Goal: Find specific page/section: Find specific page/section

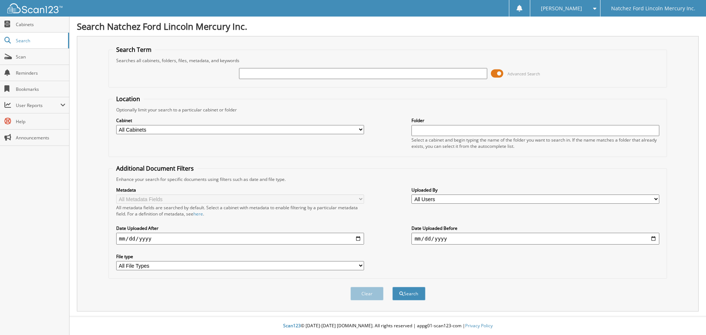
click at [257, 72] on input "text" at bounding box center [363, 73] width 248 height 11
type input "387418"
click at [393, 287] on button "Search" at bounding box center [409, 294] width 33 height 14
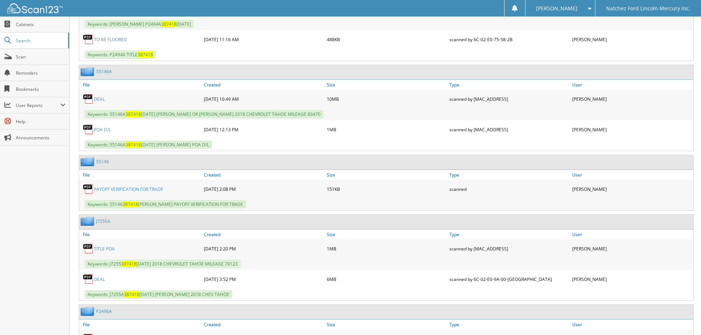
scroll to position [441, 0]
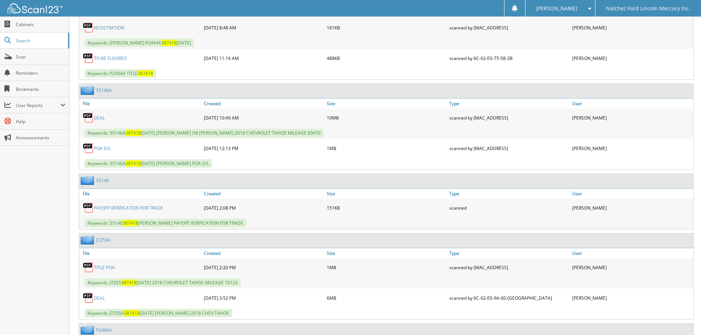
click at [104, 182] on link "55146" at bounding box center [102, 180] width 13 height 6
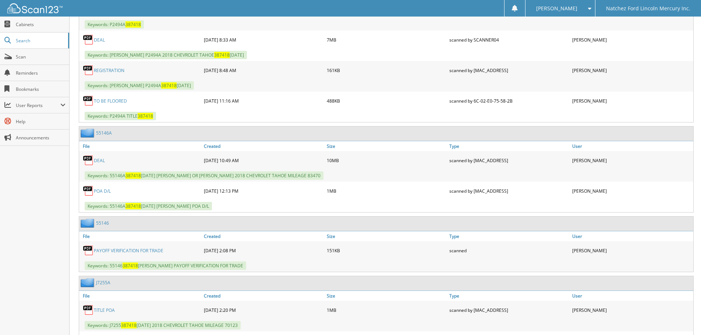
scroll to position [405, 0]
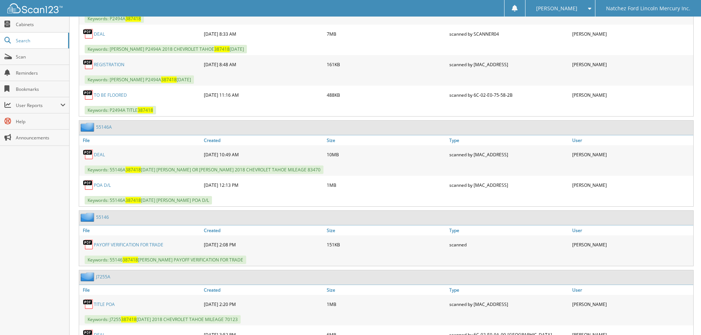
click at [103, 126] on link "55146A" at bounding box center [104, 127] width 16 height 6
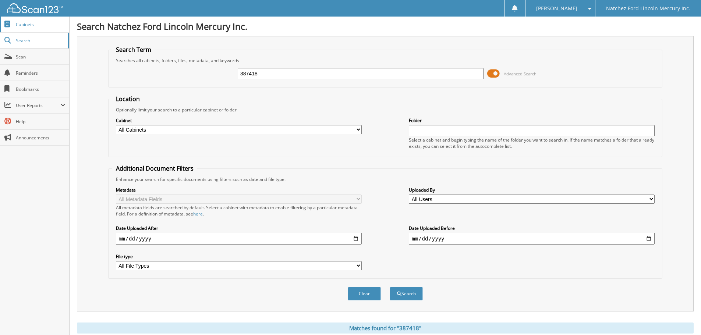
click at [26, 24] on span "Cabinets" at bounding box center [41, 24] width 50 height 6
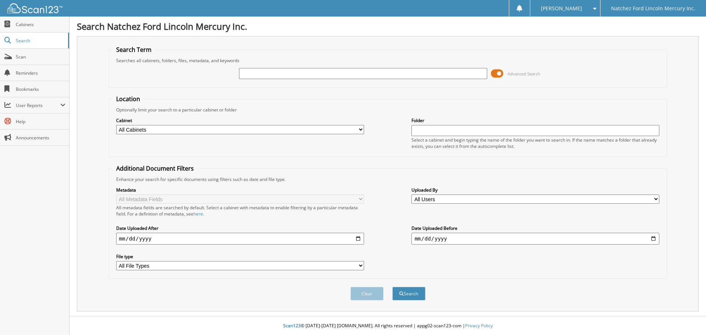
click at [246, 74] on input "text" at bounding box center [363, 73] width 248 height 11
type input "748573"
click at [393, 287] on button "Search" at bounding box center [409, 294] width 33 height 14
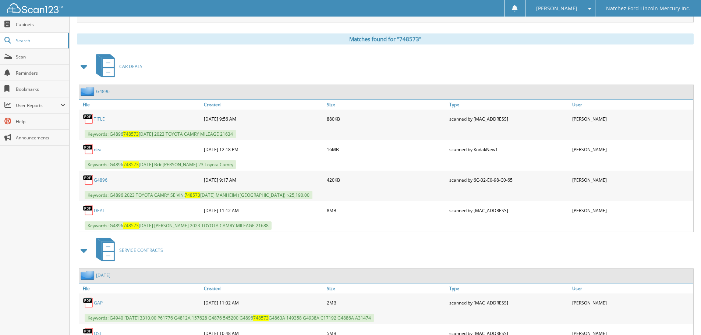
scroll to position [288, 0]
click at [103, 91] on link "G4896" at bounding box center [103, 92] width 14 height 6
